Goal: Communication & Community: Answer question/provide support

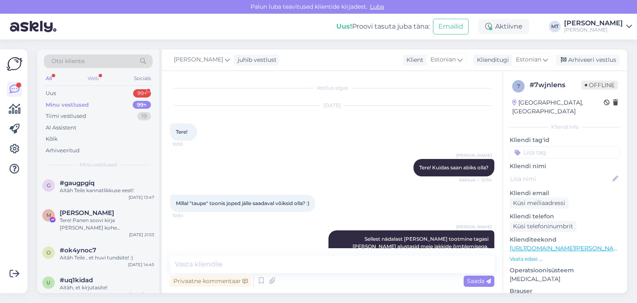
scroll to position [440, 0]
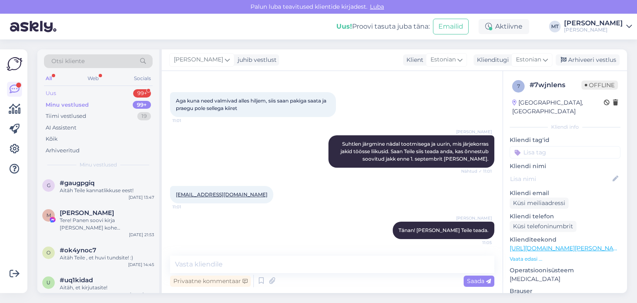
click at [80, 92] on div "Uus 99+" at bounding box center [98, 94] width 109 height 12
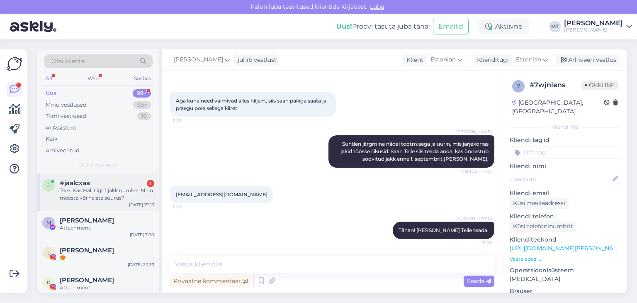
click at [119, 195] on div "Tere. Kas Hall Light jakk number M on meeste või naiste suurus?" at bounding box center [107, 194] width 95 height 15
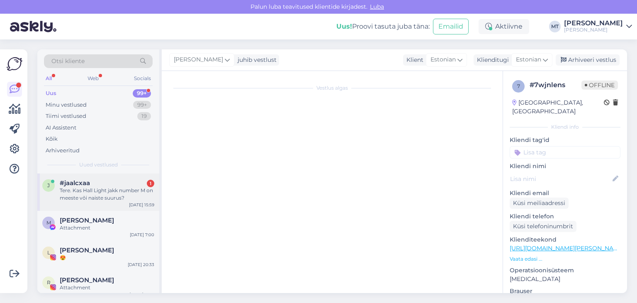
scroll to position [0, 0]
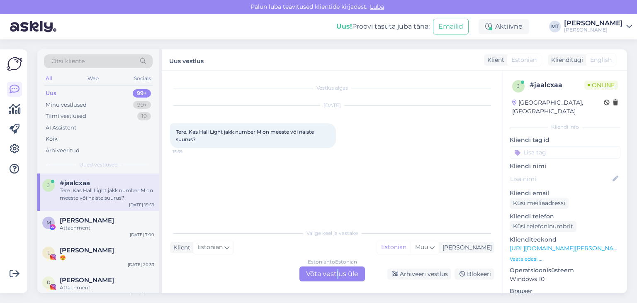
drag, startPoint x: 336, startPoint y: 275, endPoint x: 341, endPoint y: 277, distance: 5.8
click at [341, 277] on div "Estonian to Estonian Võta vestlus üle" at bounding box center [333, 273] width 66 height 15
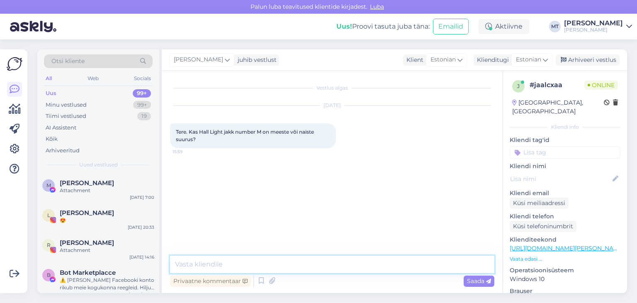
click at [219, 260] on textarea at bounding box center [332, 264] width 324 height 17
click at [197, 263] on textarea "Tere! Atäh, et kirjutasite!" at bounding box center [332, 264] width 324 height 17
type textarea "Tere! Aitäh, et kirjutasite!"
click at [274, 266] on textarea "Tere! Aitäh, et kirjutasite!" at bounding box center [332, 264] width 324 height 17
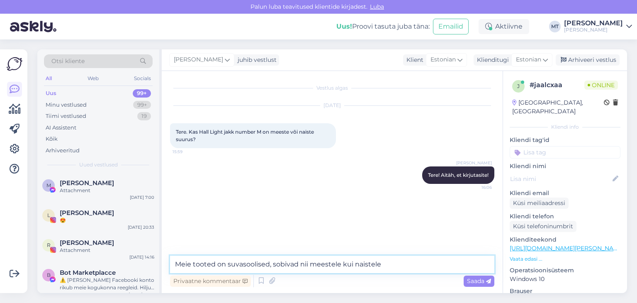
type textarea "Meie tooted on suvasoolised, sobivad nii meestele kui naistele."
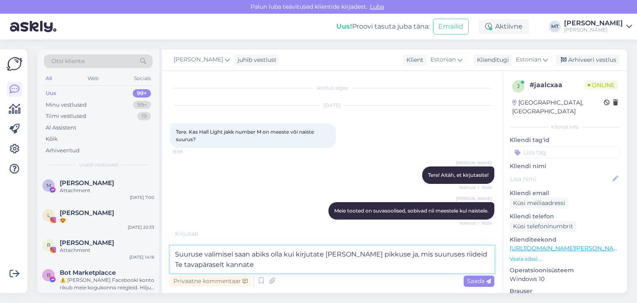
type textarea "Suuruse valimisel saan abiks olla kui kirjutate [PERSON_NAME] pikkuse ja, mis s…"
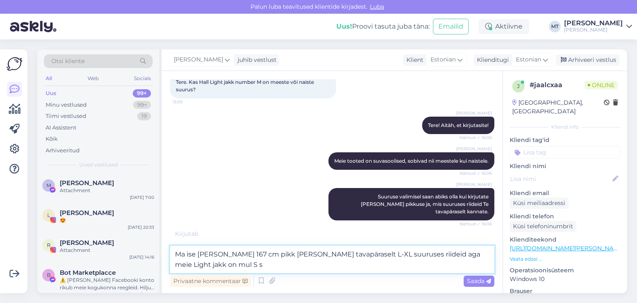
scroll to position [41, 0]
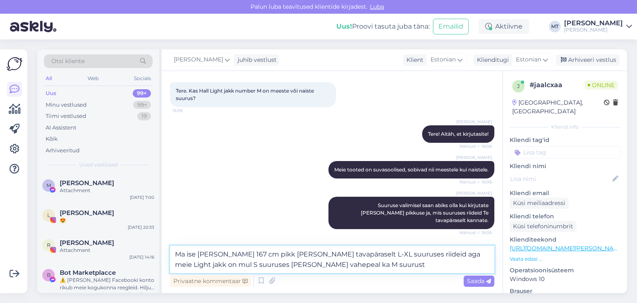
type textarea "Ma ise [PERSON_NAME] 167 cm pikk [PERSON_NAME] tavapäraselt L-XL suuruses riide…"
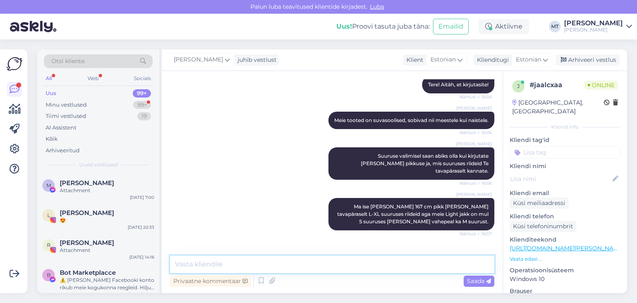
scroll to position [125, 0]
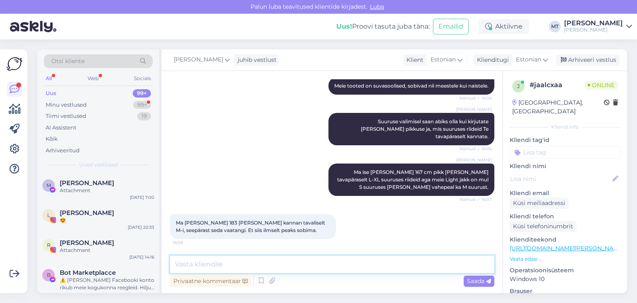
click at [236, 267] on textarea at bounding box center [332, 264] width 324 height 17
type textarea "S"
type textarea "M suurus sobi Teile kenasti."
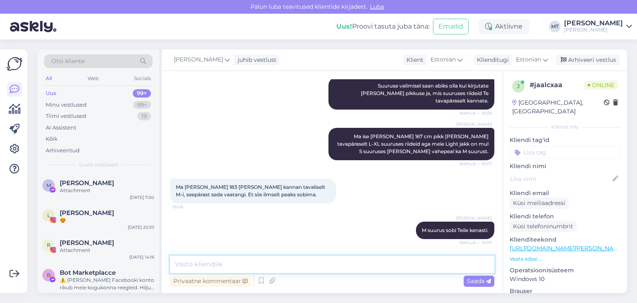
scroll to position [204, 0]
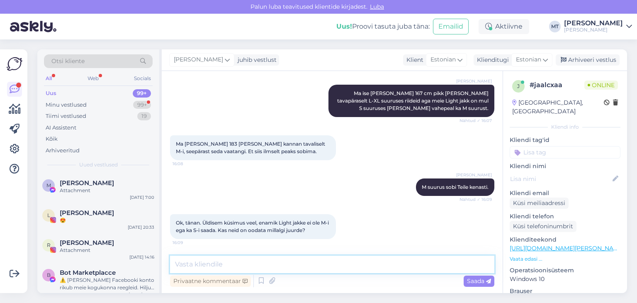
click at [208, 268] on textarea at bounding box center [332, 264] width 324 height 17
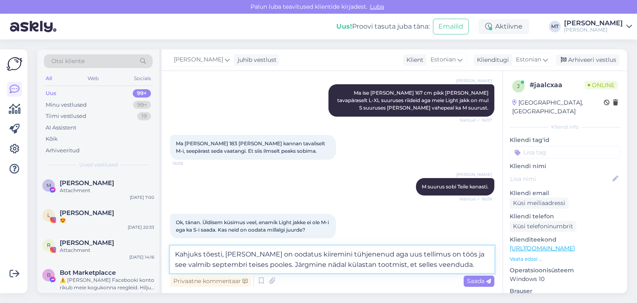
type textarea "Kahjuks tõesti, [PERSON_NAME] on oodatus kiiremini tühjenenud aga uus tellimus …"
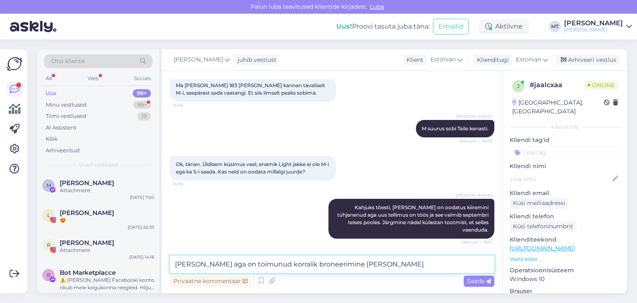
scroll to position [297, 0]
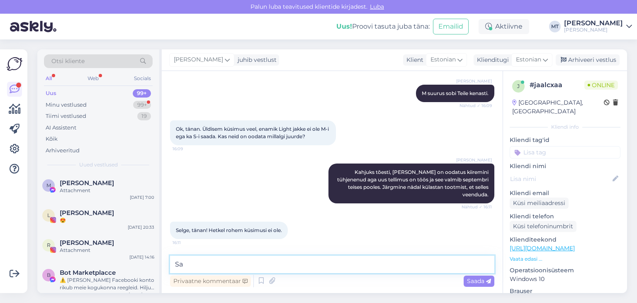
type textarea "S"
type textarea "Aitäh, et kirjutasite!"
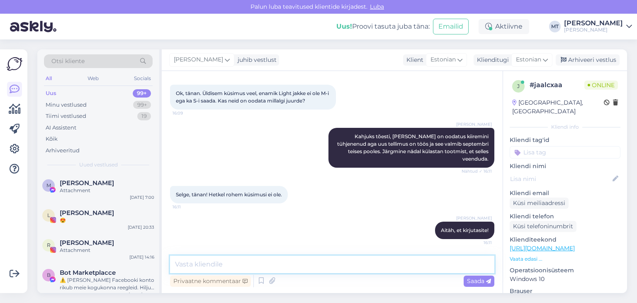
click at [280, 259] on textarea at bounding box center [332, 264] width 324 height 17
